Goal: Information Seeking & Learning: Learn about a topic

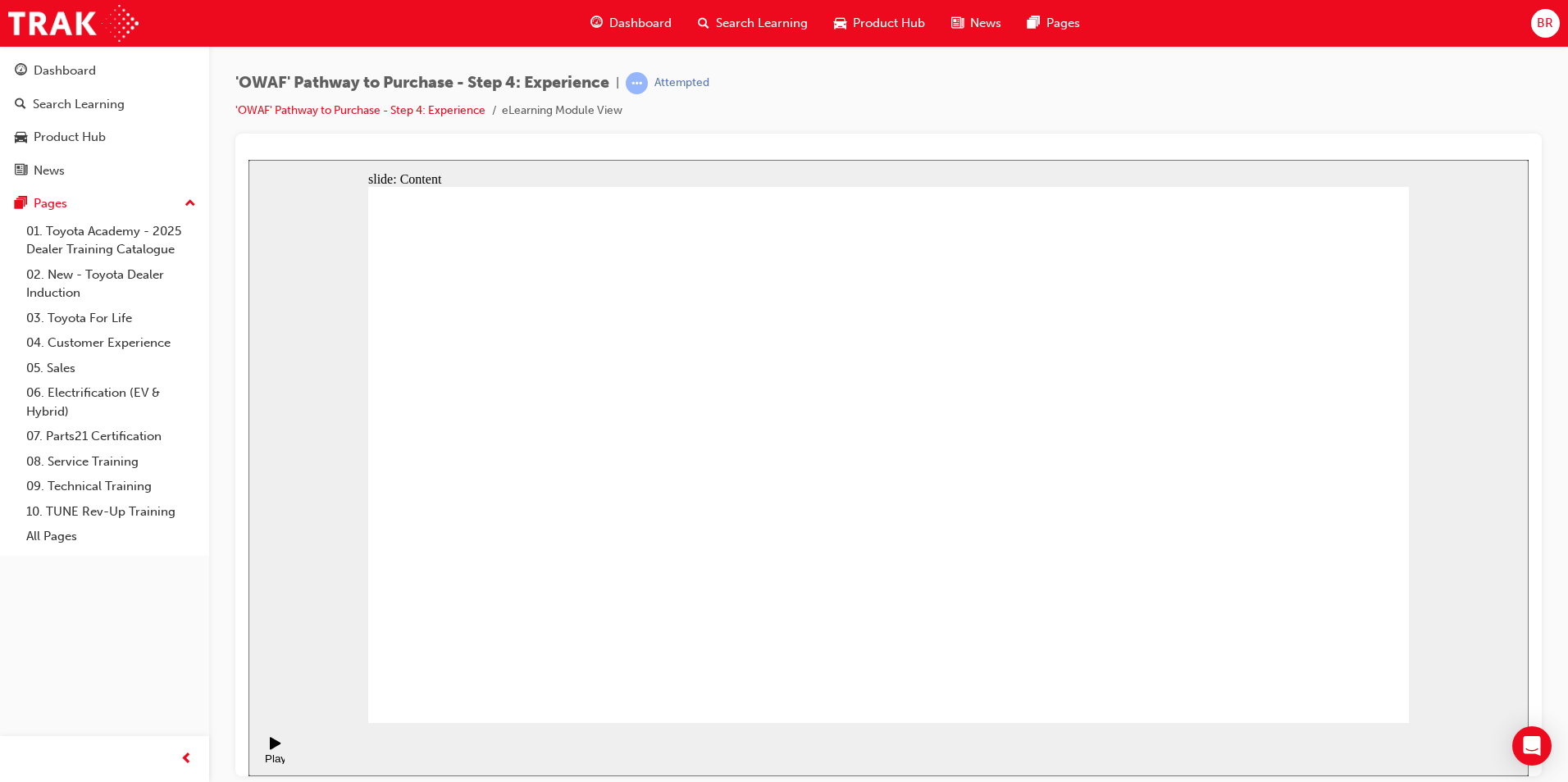
drag, startPoint x: 880, startPoint y: 441, endPoint x: 1012, endPoint y: 545, distance: 168.0
